Goal: Book appointment/travel/reservation

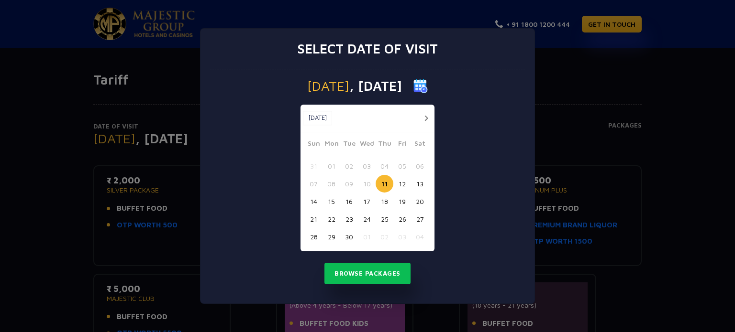
click at [423, 114] on button "button" at bounding box center [426, 118] width 12 height 12
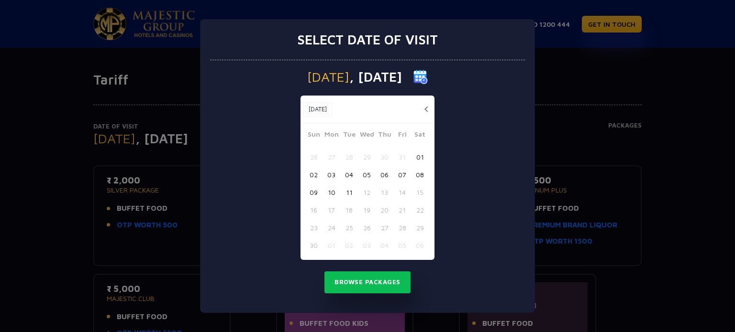
click at [423, 114] on div at bounding box center [426, 109] width 12 height 12
click at [378, 218] on div "16 17 18 19 20 21 22" at bounding box center [367, 210] width 125 height 18
click at [331, 189] on button "10" at bounding box center [331, 193] width 18 height 18
click at [366, 287] on button "Browse Packages" at bounding box center [367, 283] width 86 height 22
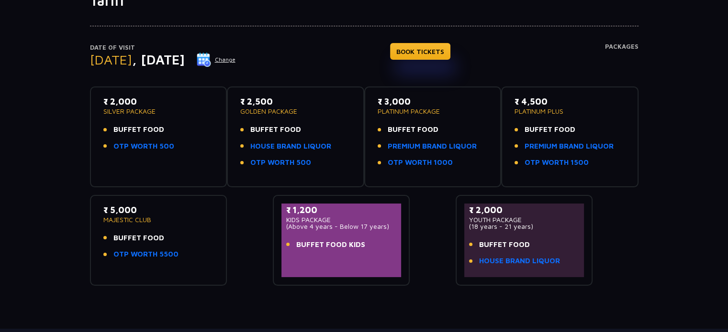
scroll to position [96, 0]
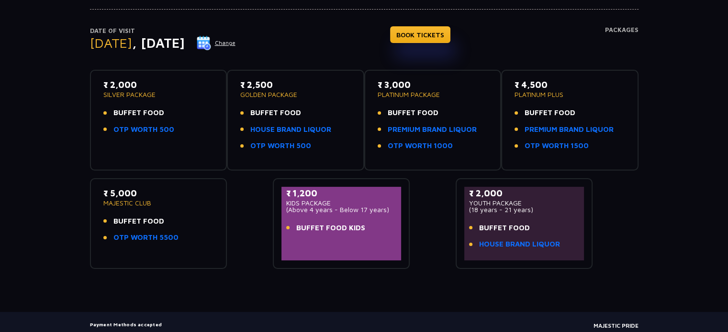
drag, startPoint x: 204, startPoint y: 158, endPoint x: 100, endPoint y: 76, distance: 133.5
click at [100, 76] on div "₹ 2,000 SILVER PACKAGE BUFFET FOOD OTP WORTH 500" at bounding box center [158, 120] width 137 height 101
click at [188, 86] on p "₹ 2,000" at bounding box center [158, 84] width 111 height 13
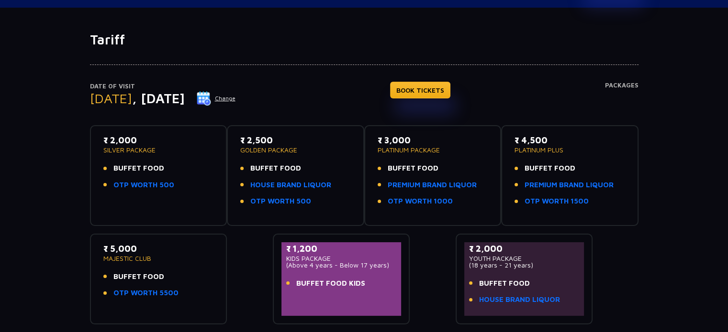
scroll to position [99, 0]
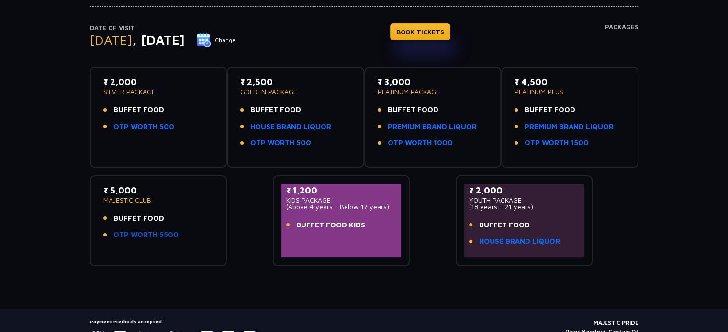
click at [141, 233] on link "OTP WORTH 5500" at bounding box center [145, 235] width 65 height 11
drag, startPoint x: 102, startPoint y: 193, endPoint x: 159, endPoint y: 191, distance: 57.0
click at [159, 191] on p "₹ 5,000" at bounding box center [158, 190] width 111 height 13
drag, startPoint x: 184, startPoint y: 233, endPoint x: 189, endPoint y: 239, distance: 7.8
click at [189, 239] on li "OTP WORTH 5500" at bounding box center [158, 235] width 111 height 11
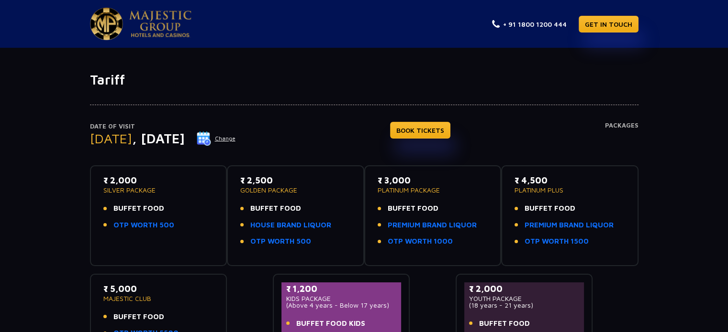
click at [633, 125] on h4 "Packages" at bounding box center [621, 139] width 33 height 34
click at [359, 81] on h1 "Tariff" at bounding box center [364, 80] width 548 height 16
drag, startPoint x: 161, startPoint y: 81, endPoint x: 0, endPoint y: 64, distance: 161.6
click at [0, 64] on div "Tariff Date of Visit Monday , 10 Nov 2025 Change BOOK TICKETS Packages ₹ 2,000 …" at bounding box center [364, 228] width 728 height 360
click at [283, 70] on div "Tariff Date of Visit Monday , 10 Nov 2025 Change BOOK TICKETS Packages ₹ 2,000 …" at bounding box center [364, 228] width 728 height 360
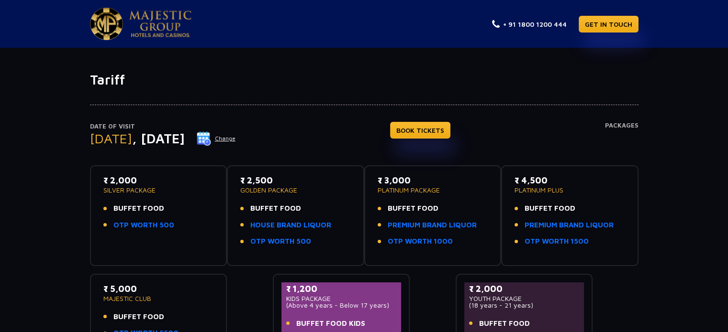
click at [300, 61] on div "Tariff Date of Visit Monday , 10 Nov 2025 Change BOOK TICKETS Packages ₹ 2,000 …" at bounding box center [364, 228] width 728 height 360
drag, startPoint x: 206, startPoint y: 93, endPoint x: 394, endPoint y: 264, distance: 253.7
click at [394, 264] on div "Date of Visit Monday , 10 Nov 2025 Change BOOK TICKETS Packages ₹ 2,000 SILVER …" at bounding box center [364, 226] width 560 height 277
click at [448, 94] on div at bounding box center [364, 96] width 548 height 17
